Goal: Task Accomplishment & Management: Use online tool/utility

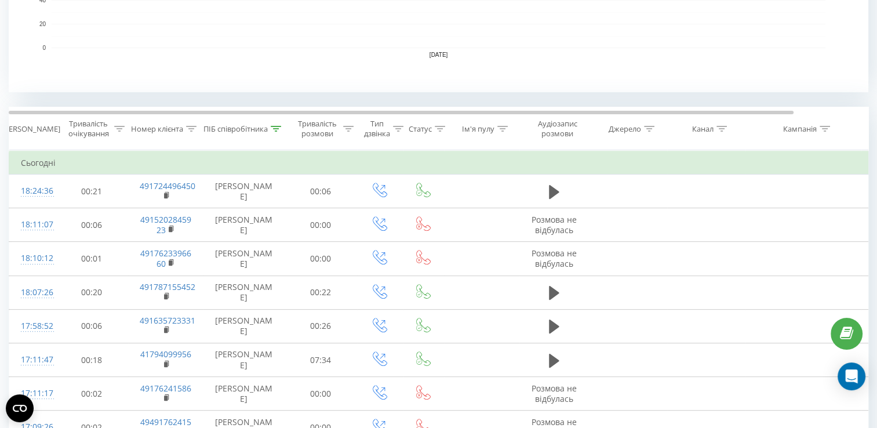
scroll to position [432, 0]
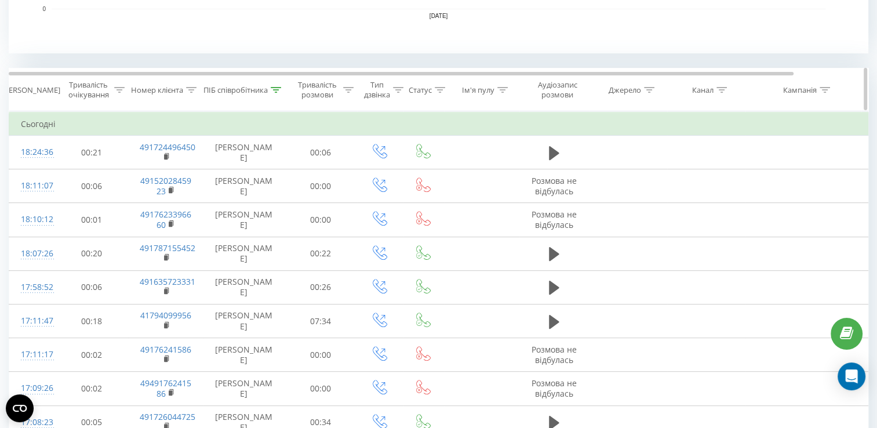
click at [347, 92] on div at bounding box center [348, 90] width 10 height 10
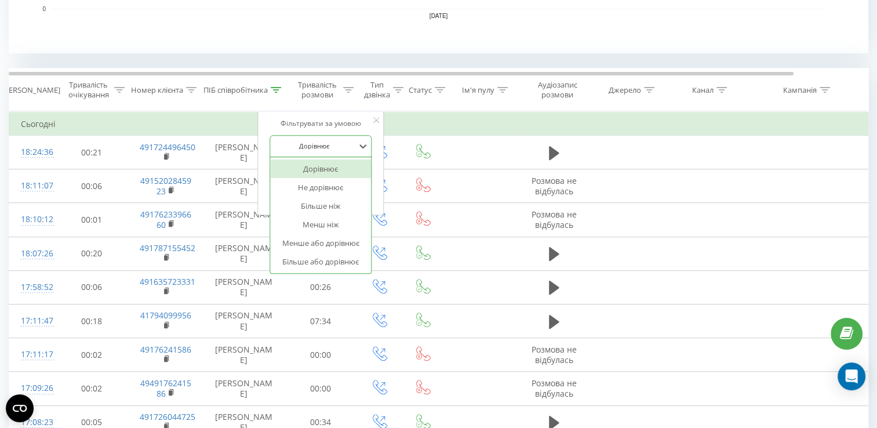
click at [357, 152] on div at bounding box center [362, 145] width 13 height 17
click at [340, 207] on div "Більше ніж" at bounding box center [320, 205] width 101 height 19
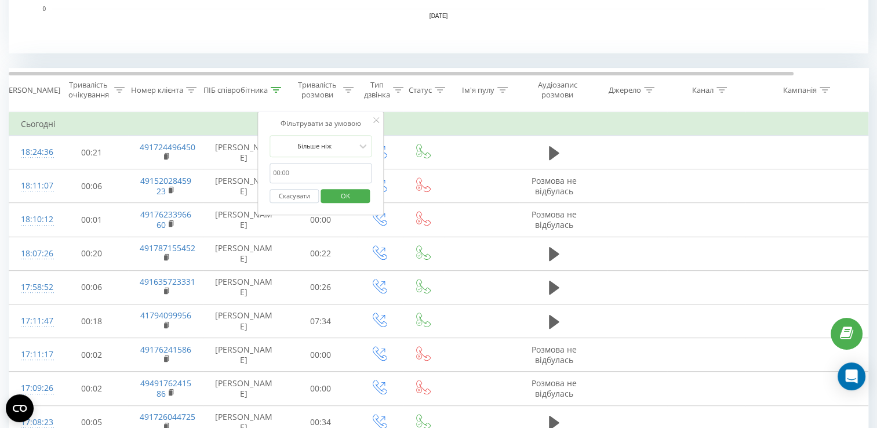
click at [331, 183] on div "Скасувати OK" at bounding box center [320, 196] width 102 height 26
click at [330, 177] on input "text" at bounding box center [320, 173] width 102 height 20
type input "120"
click at [355, 196] on span "OK" at bounding box center [345, 196] width 32 height 18
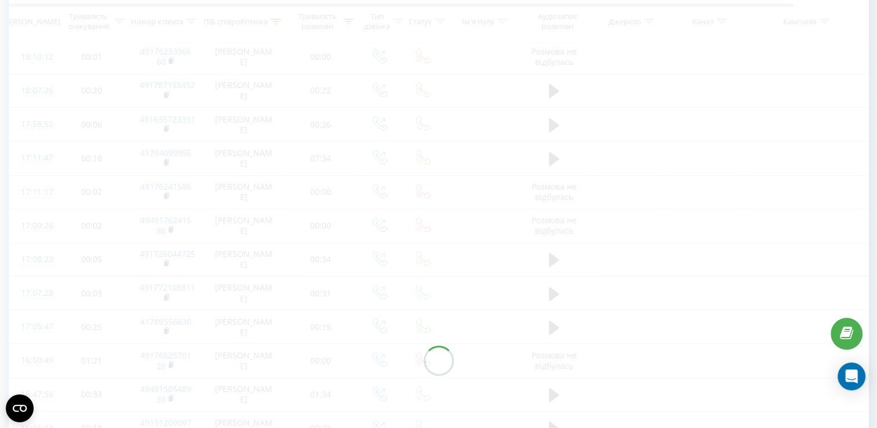
scroll to position [420, 0]
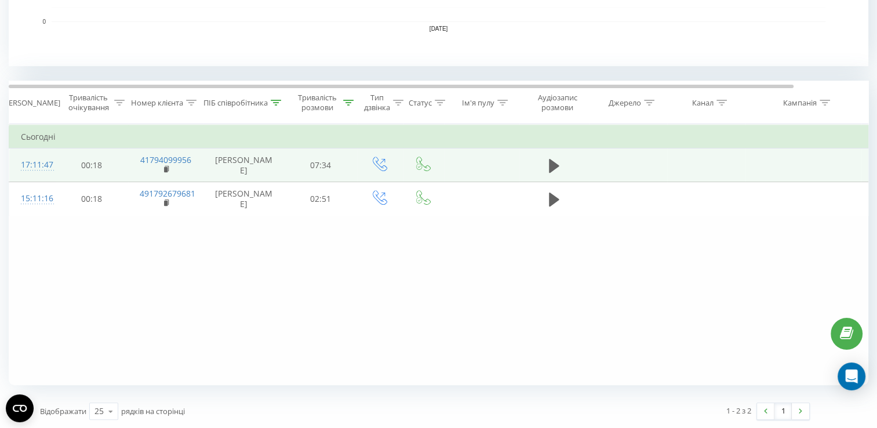
click at [162, 169] on td "41794099956" at bounding box center [165, 165] width 75 height 34
click at [168, 169] on icon at bounding box center [167, 168] width 4 height 5
click at [555, 163] on icon at bounding box center [554, 165] width 10 height 14
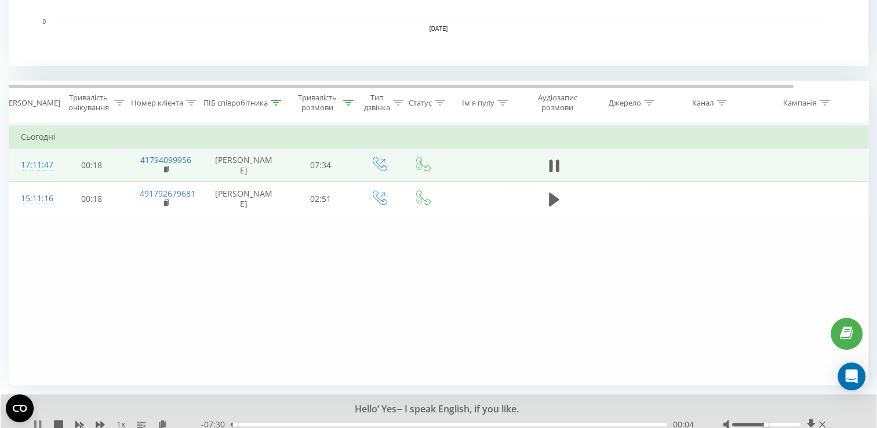
click at [37, 420] on icon at bounding box center [37, 424] width 9 height 9
click at [159, 425] on icon at bounding box center [163, 424] width 10 height 8
